Goal: Information Seeking & Learning: Learn about a topic

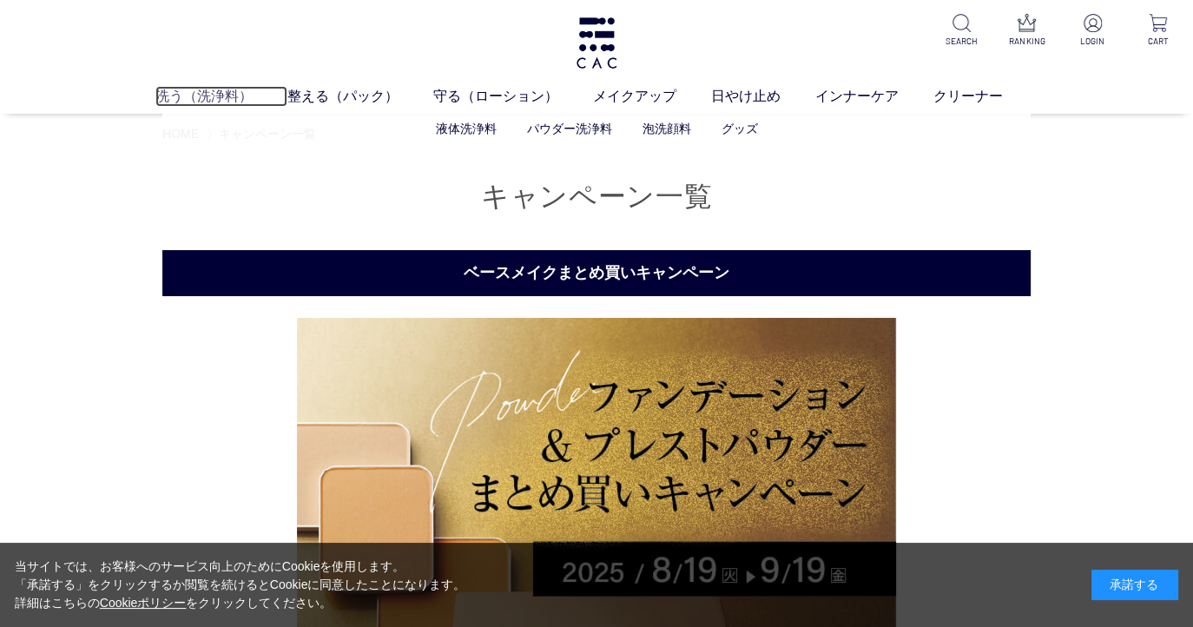
click at [228, 93] on link "洗う（洗浄料）" at bounding box center [221, 96] width 132 height 21
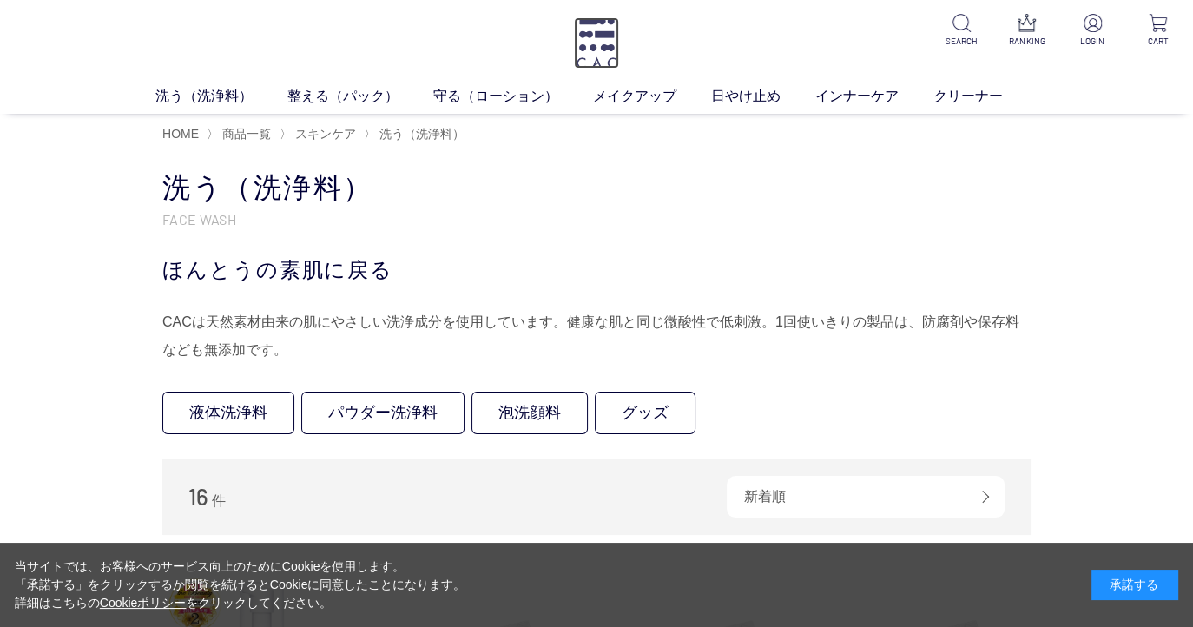
click at [588, 46] on img at bounding box center [596, 42] width 45 height 51
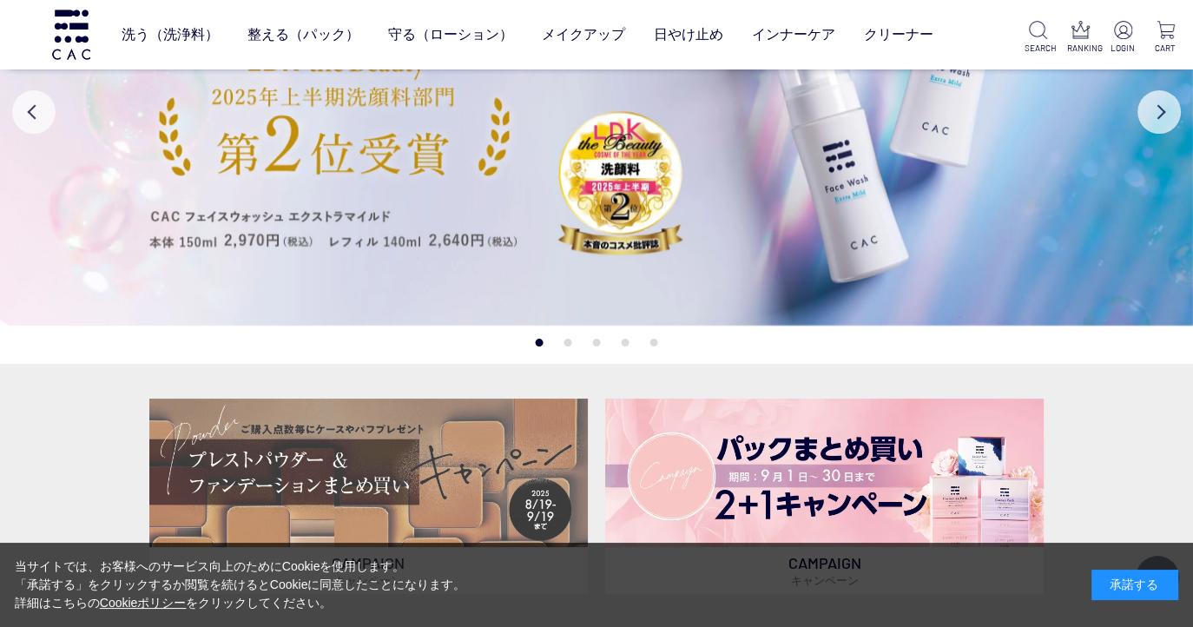
scroll to position [174, 0]
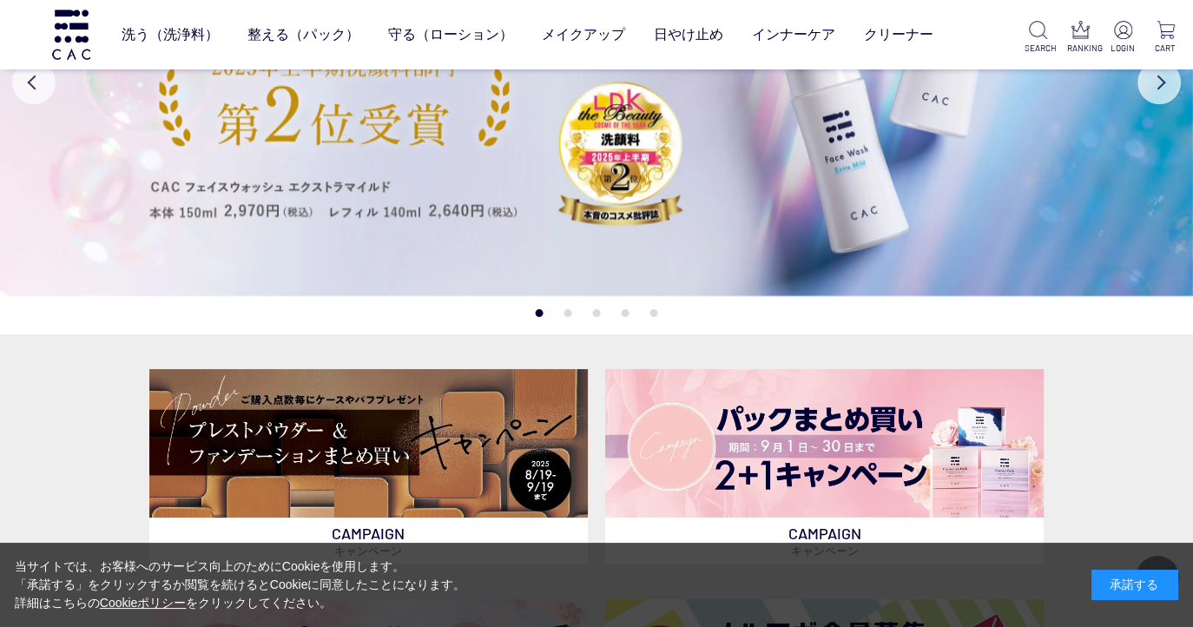
click at [568, 313] on button "2" at bounding box center [568, 313] width 8 height 8
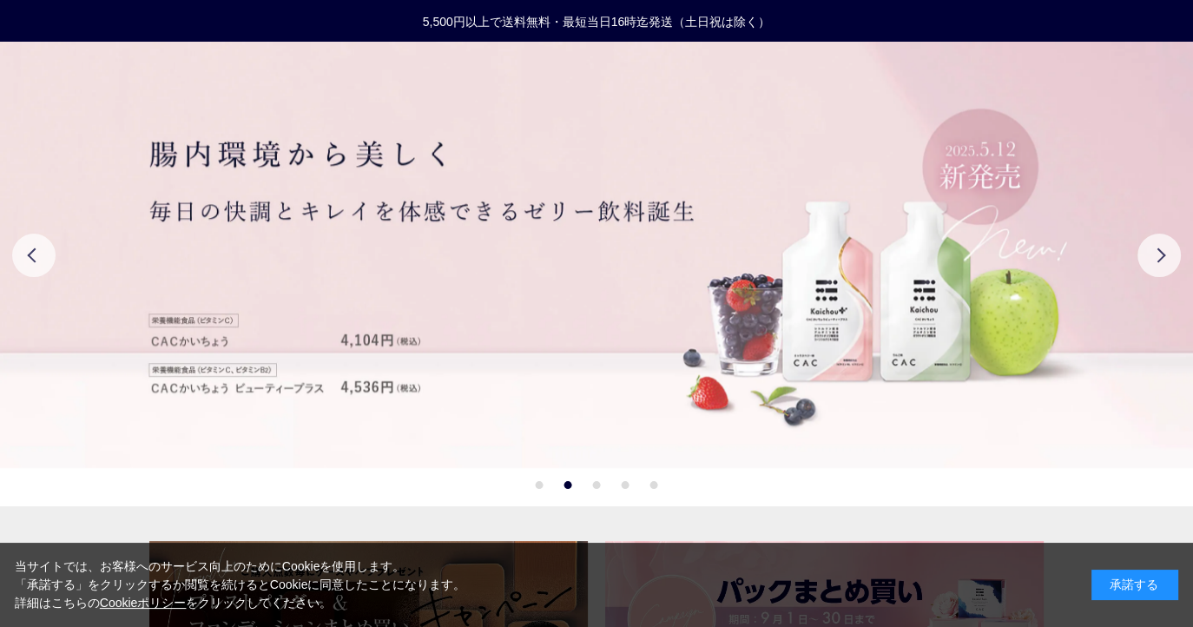
scroll to position [87, 0]
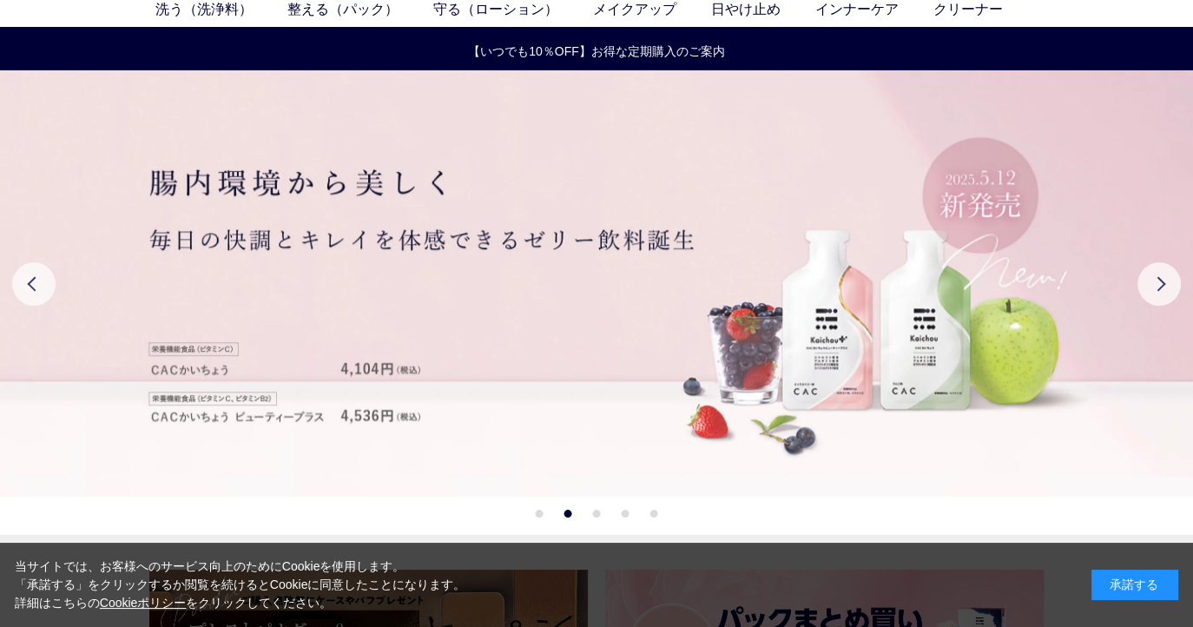
click at [594, 513] on button "3" at bounding box center [597, 514] width 8 height 8
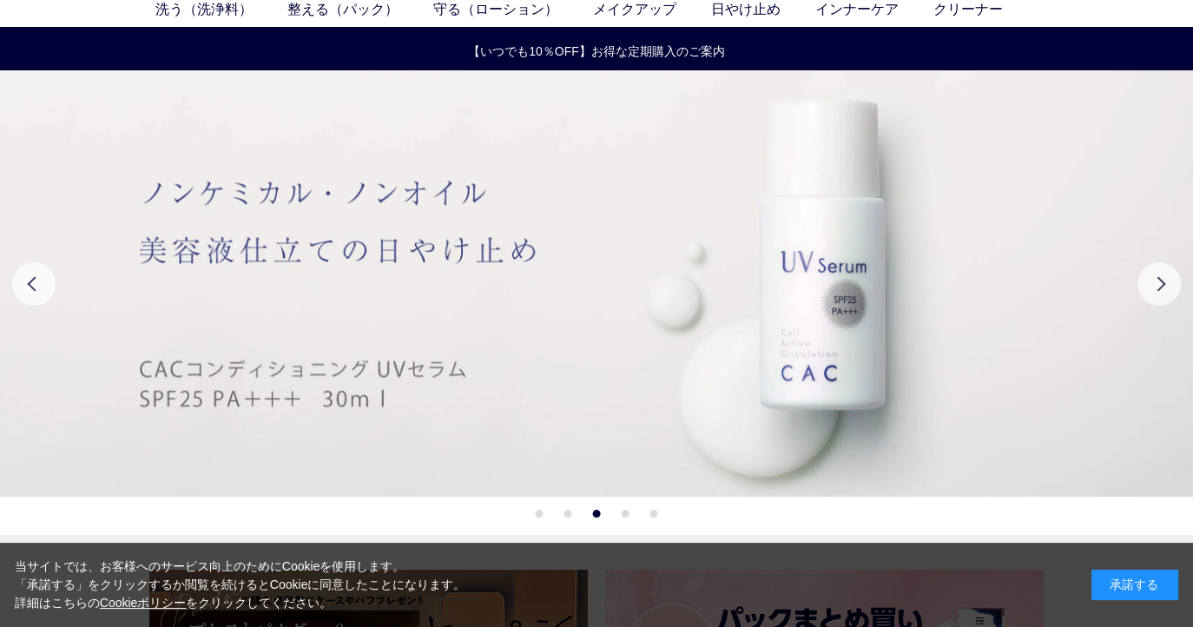
click at [622, 513] on button "4" at bounding box center [626, 514] width 8 height 8
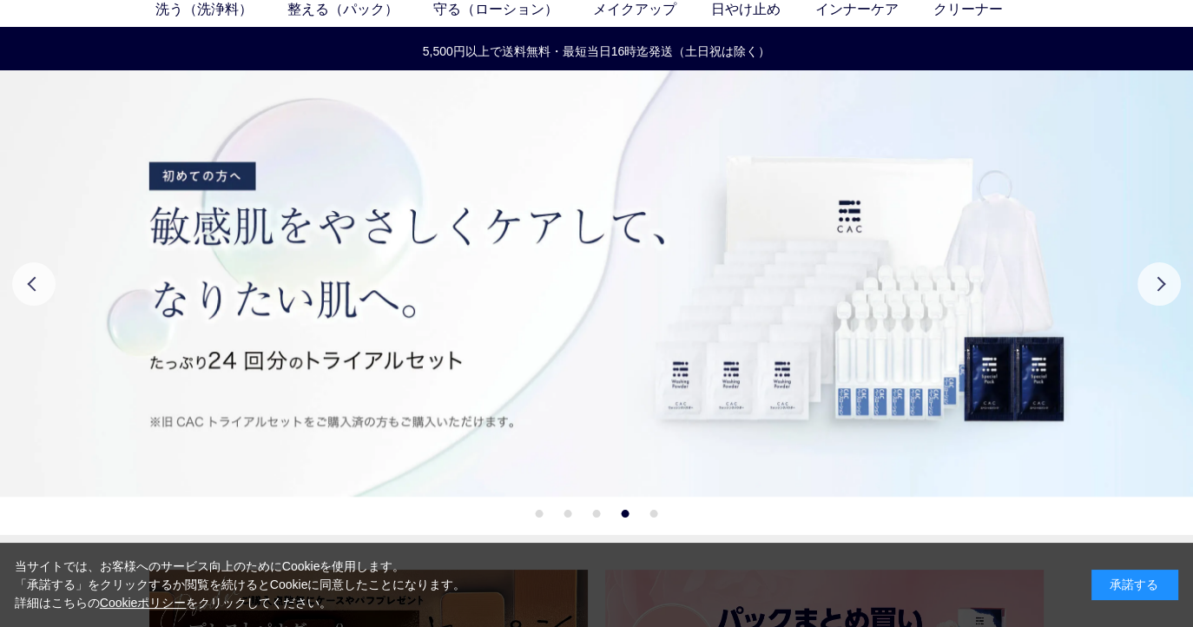
click at [650, 510] on li "5" at bounding box center [654, 514] width 8 height 8
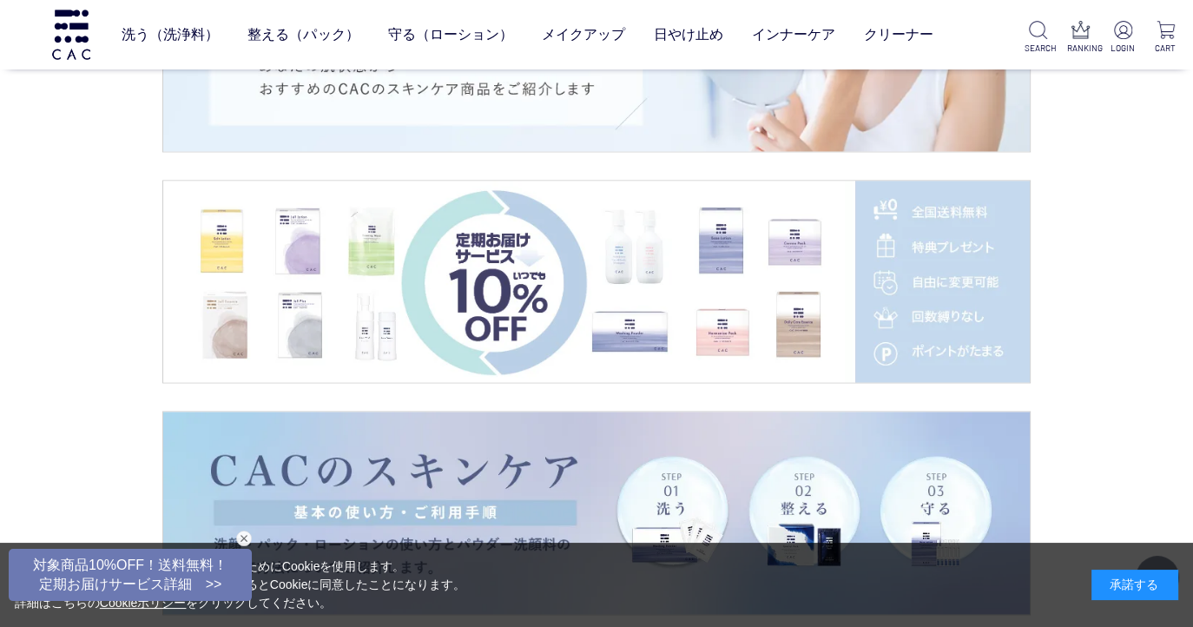
scroll to position [2691, 0]
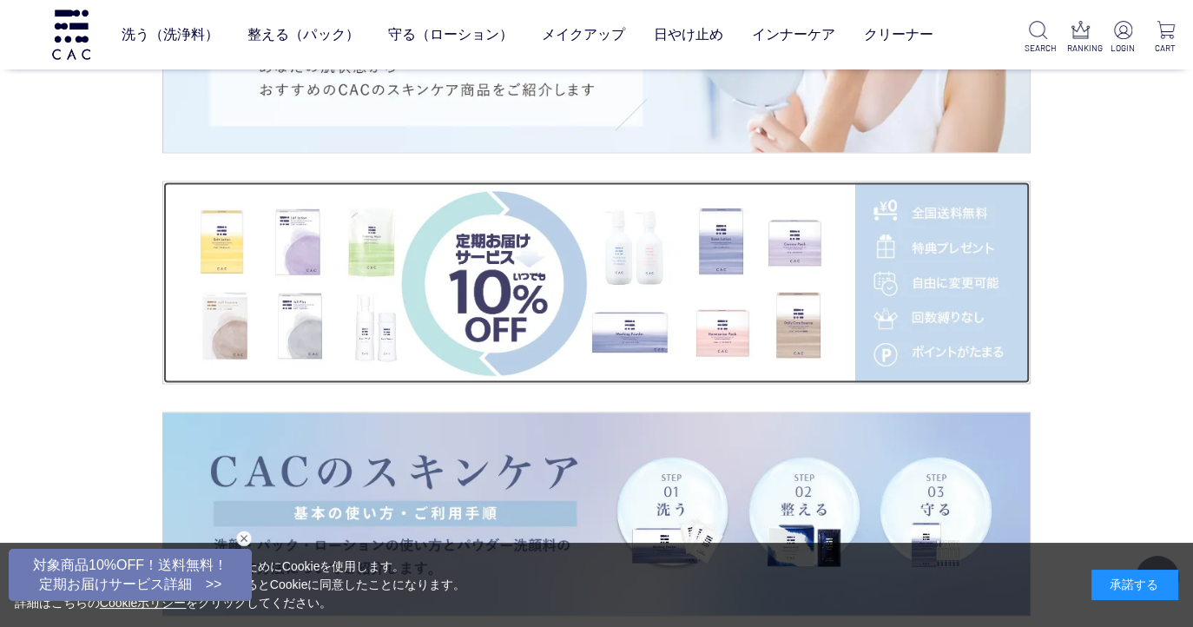
click at [491, 321] on img at bounding box center [596, 282] width 866 height 202
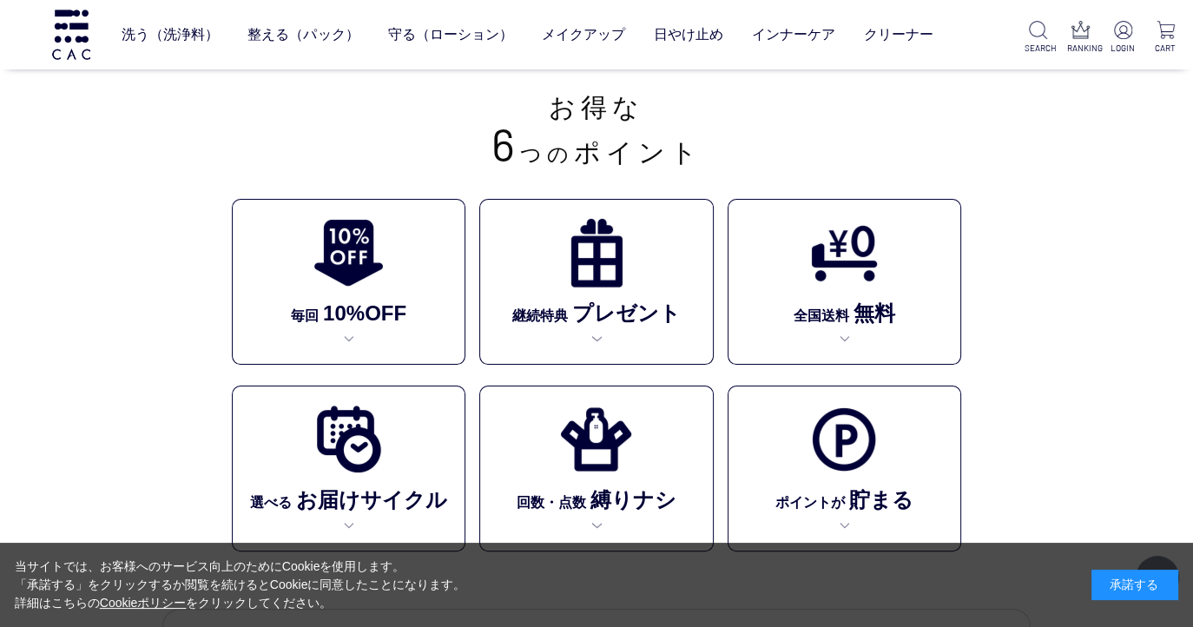
scroll to position [347, 0]
